Goal: Information Seeking & Learning: Learn about a topic

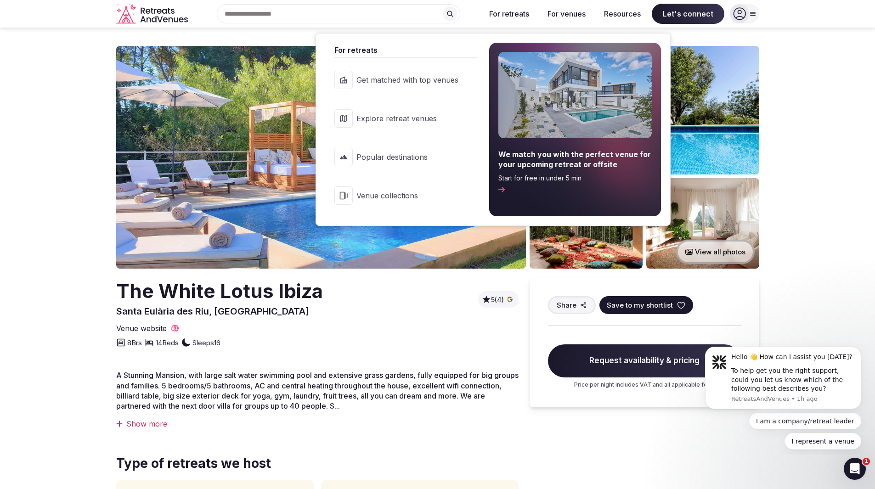
click at [512, 10] on button "For retreats" at bounding box center [509, 14] width 55 height 20
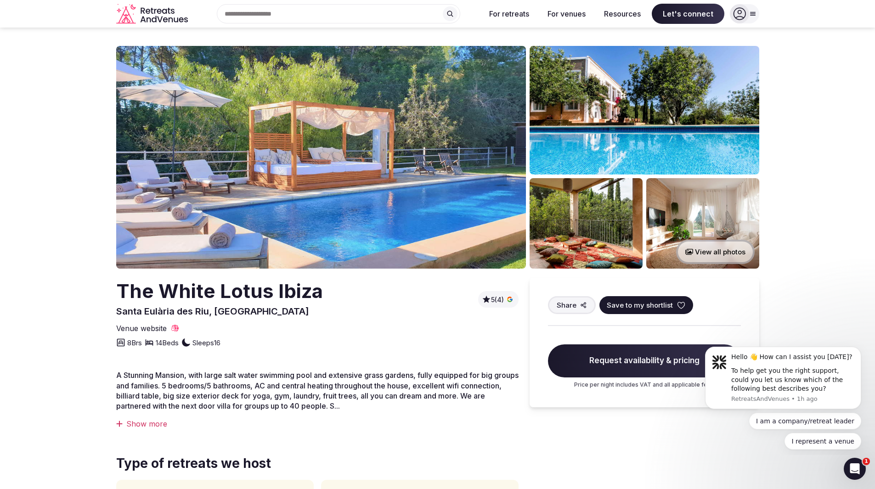
click at [512, 10] on button "For retreats" at bounding box center [509, 14] width 55 height 20
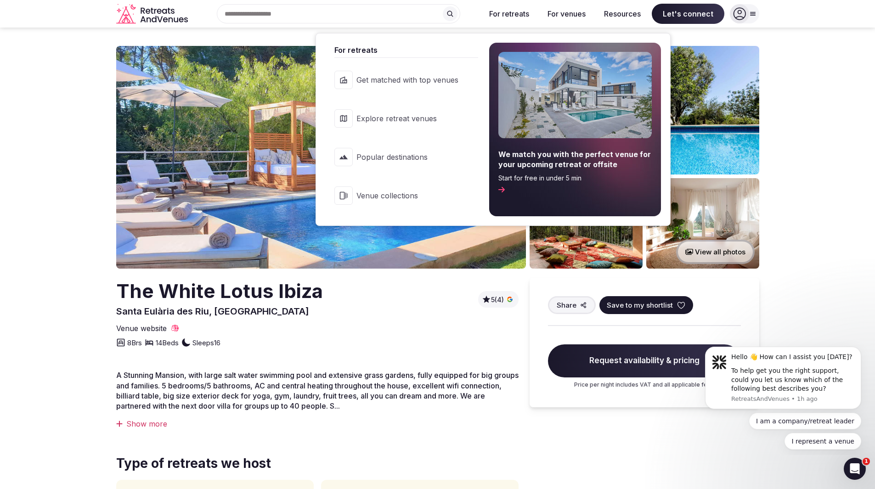
click at [417, 118] on span "Explore retreat venues" at bounding box center [407, 118] width 102 height 10
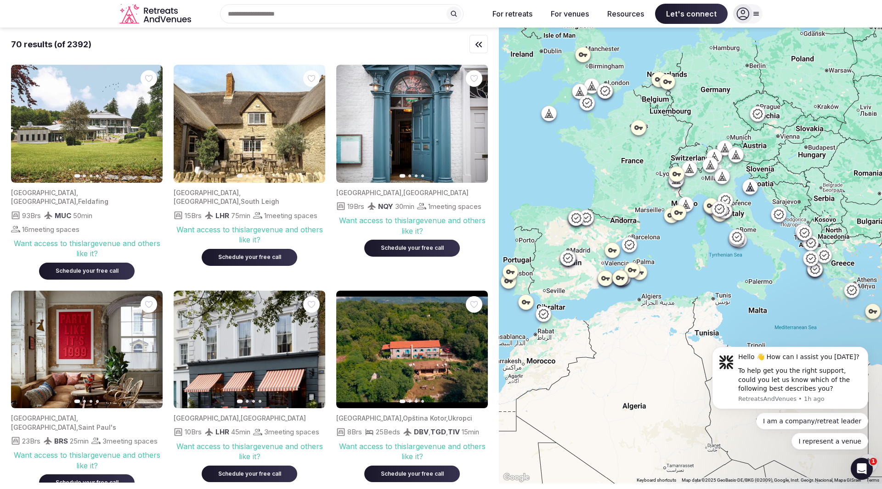
click at [285, 17] on div "Search Popular Destinations [GEOGRAPHIC_DATA], [GEOGRAPHIC_DATA] [GEOGRAPHIC_DA…" at bounding box center [338, 13] width 287 height 19
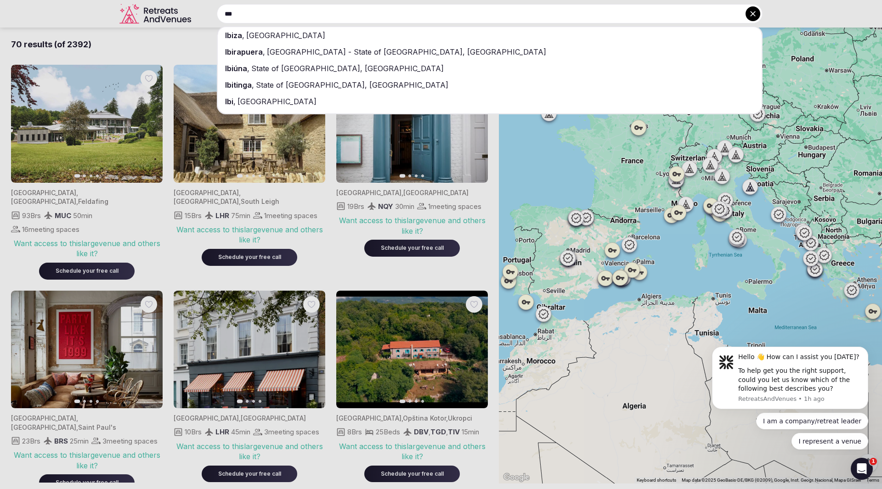
type input "***"
click at [284, 39] on div "Ibiza , [GEOGRAPHIC_DATA]" at bounding box center [490, 35] width 544 height 17
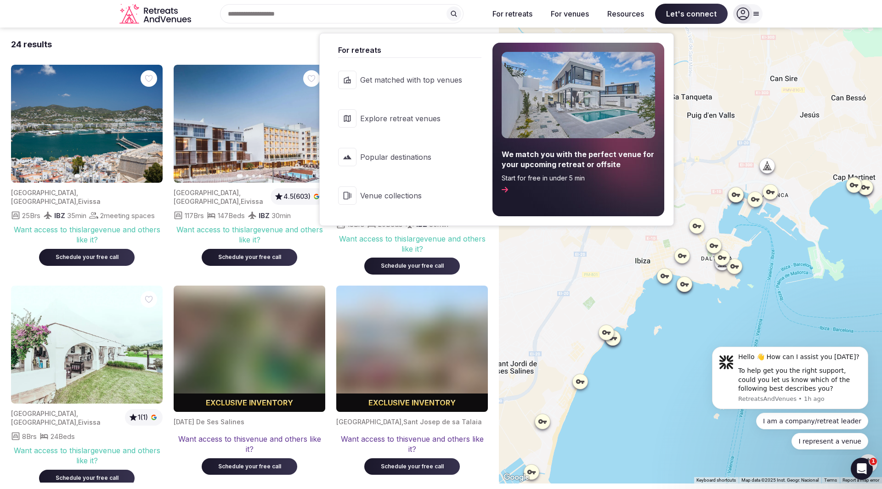
click at [510, 11] on button "For retreats" at bounding box center [512, 14] width 55 height 20
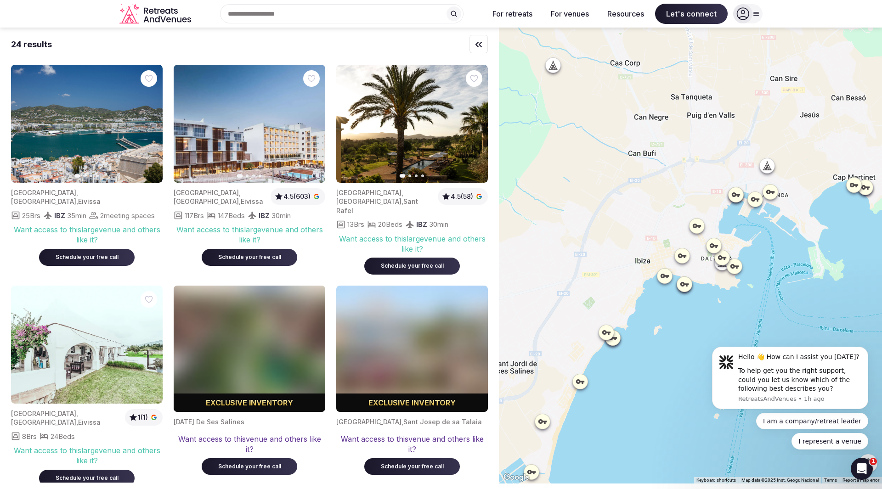
click at [510, 11] on button "For retreats" at bounding box center [512, 14] width 55 height 20
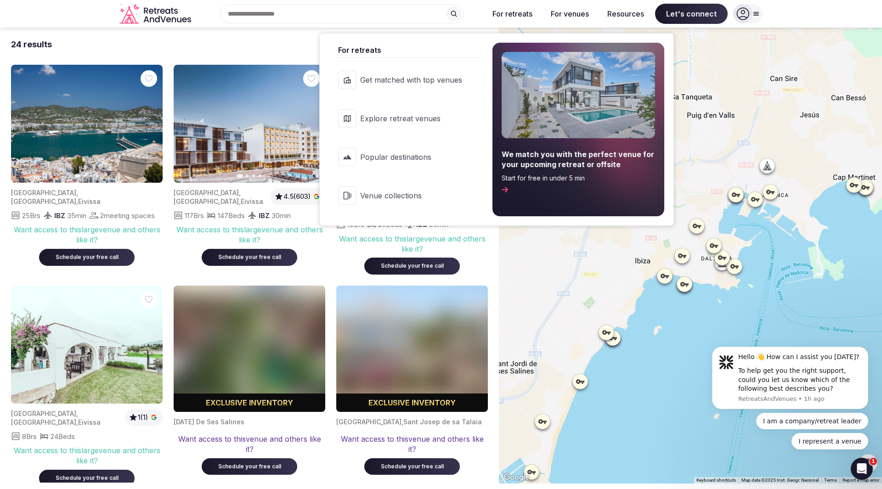
click at [411, 155] on span "Popular destinations" at bounding box center [411, 157] width 102 height 10
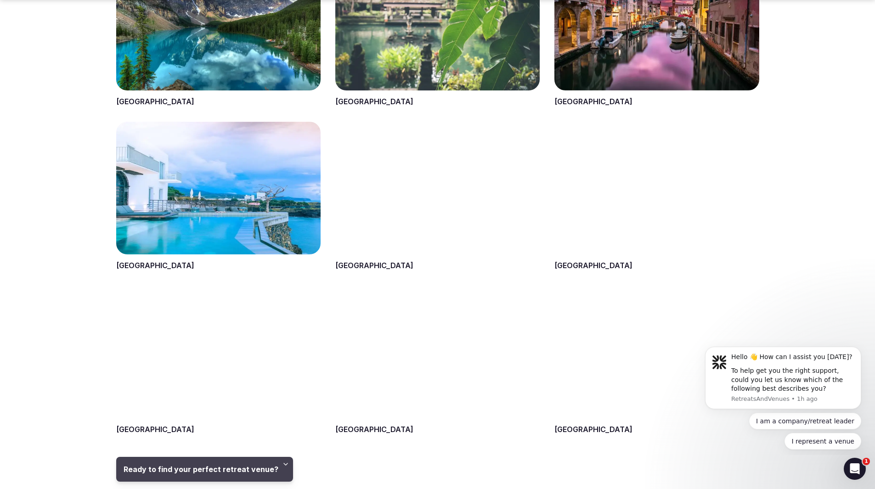
scroll to position [827, 0]
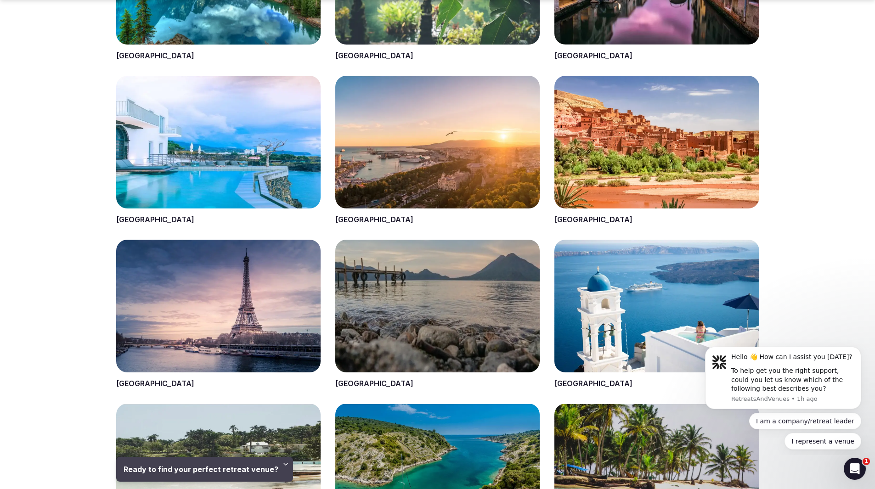
click at [612, 138] on span at bounding box center [656, 150] width 204 height 149
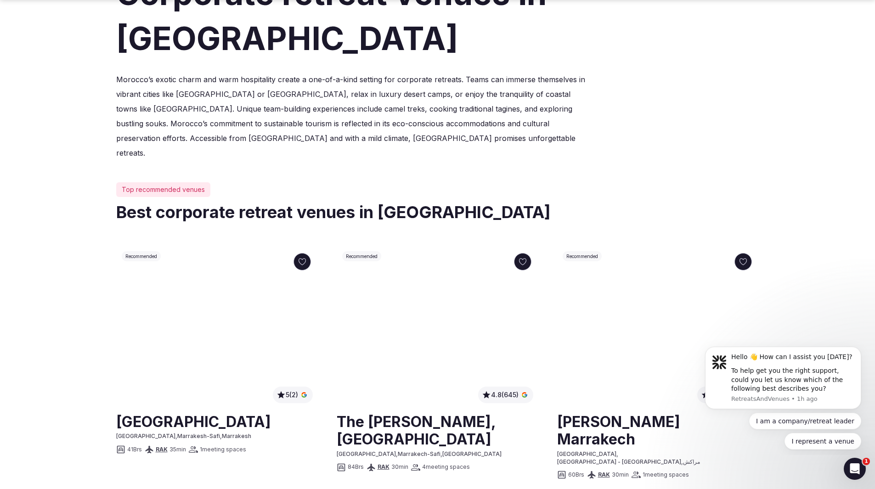
scroll to position [322, 0]
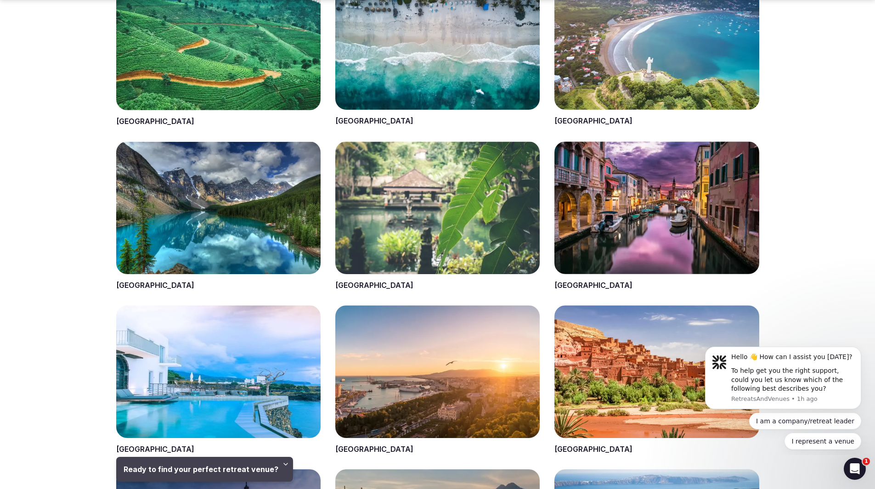
scroll to position [827, 0]
